Goal: Check status: Check status

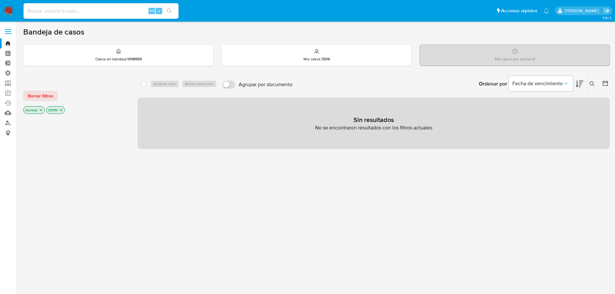
click at [100, 12] on input at bounding box center [101, 11] width 155 height 8
paste input "234193424"
type input "234193424"
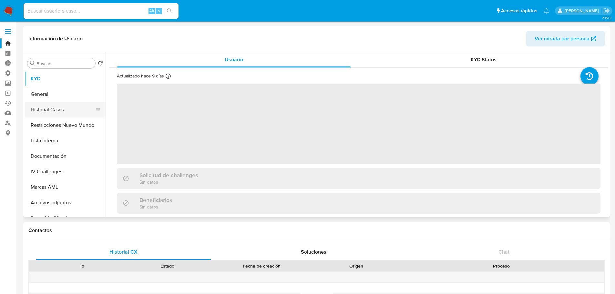
click at [58, 110] on button "Historial Casos" at bounding box center [63, 109] width 76 height 15
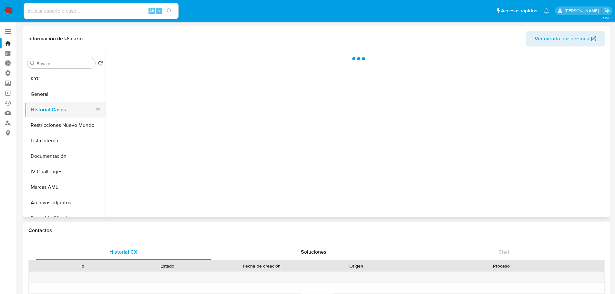
select select "10"
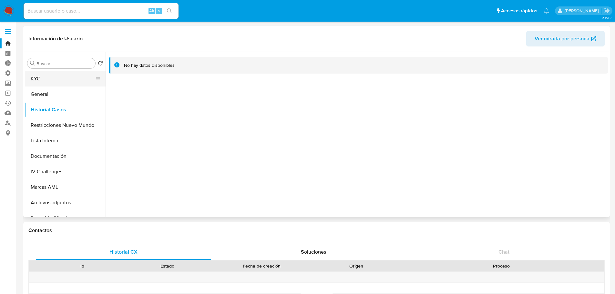
click at [42, 79] on button "KYC" at bounding box center [63, 78] width 76 height 15
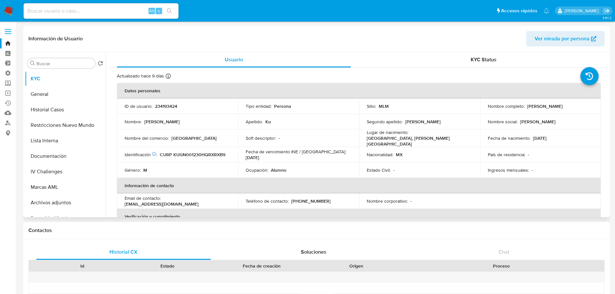
click at [171, 106] on p "234193424" at bounding box center [166, 106] width 22 height 6
copy p "234193424"
